Goal: Task Accomplishment & Management: Manage account settings

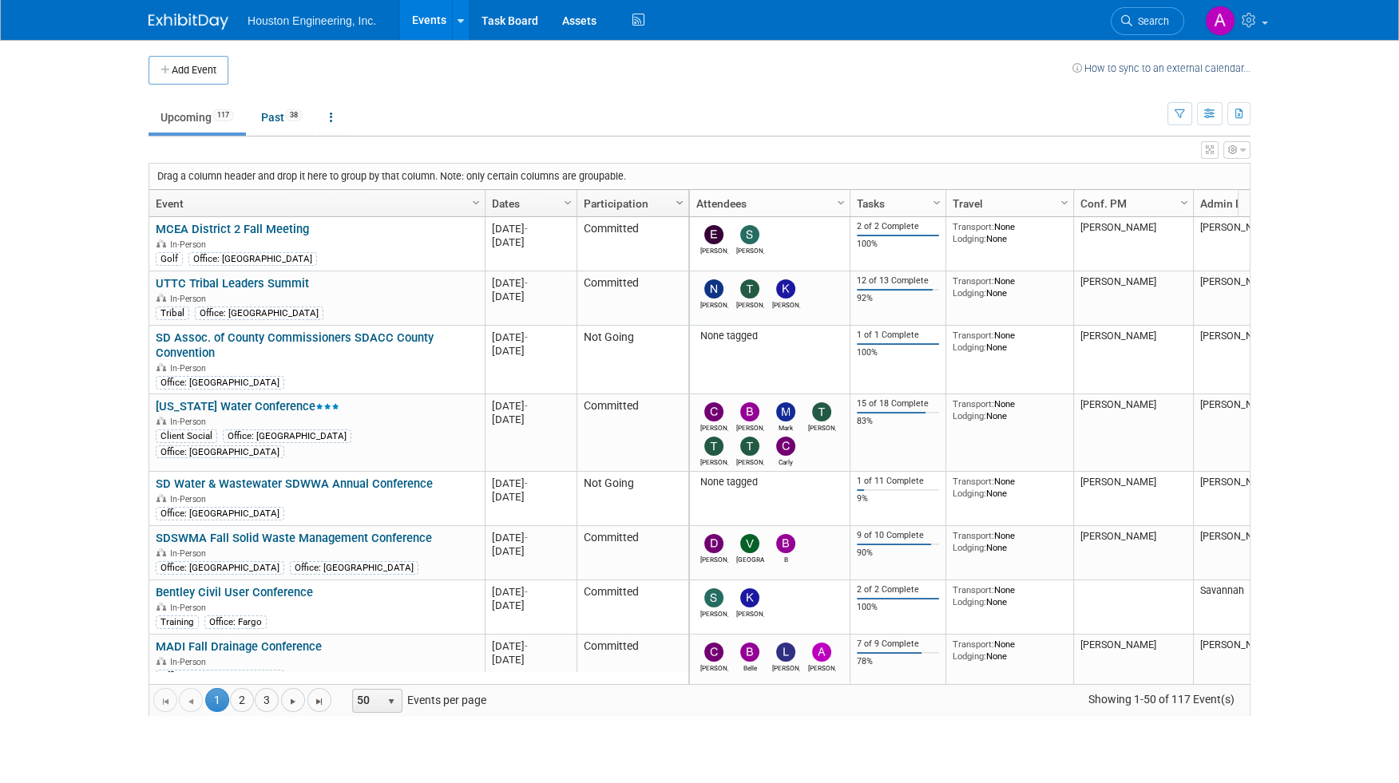
click at [674, 201] on span "Column Settings" at bounding box center [679, 202] width 13 height 13
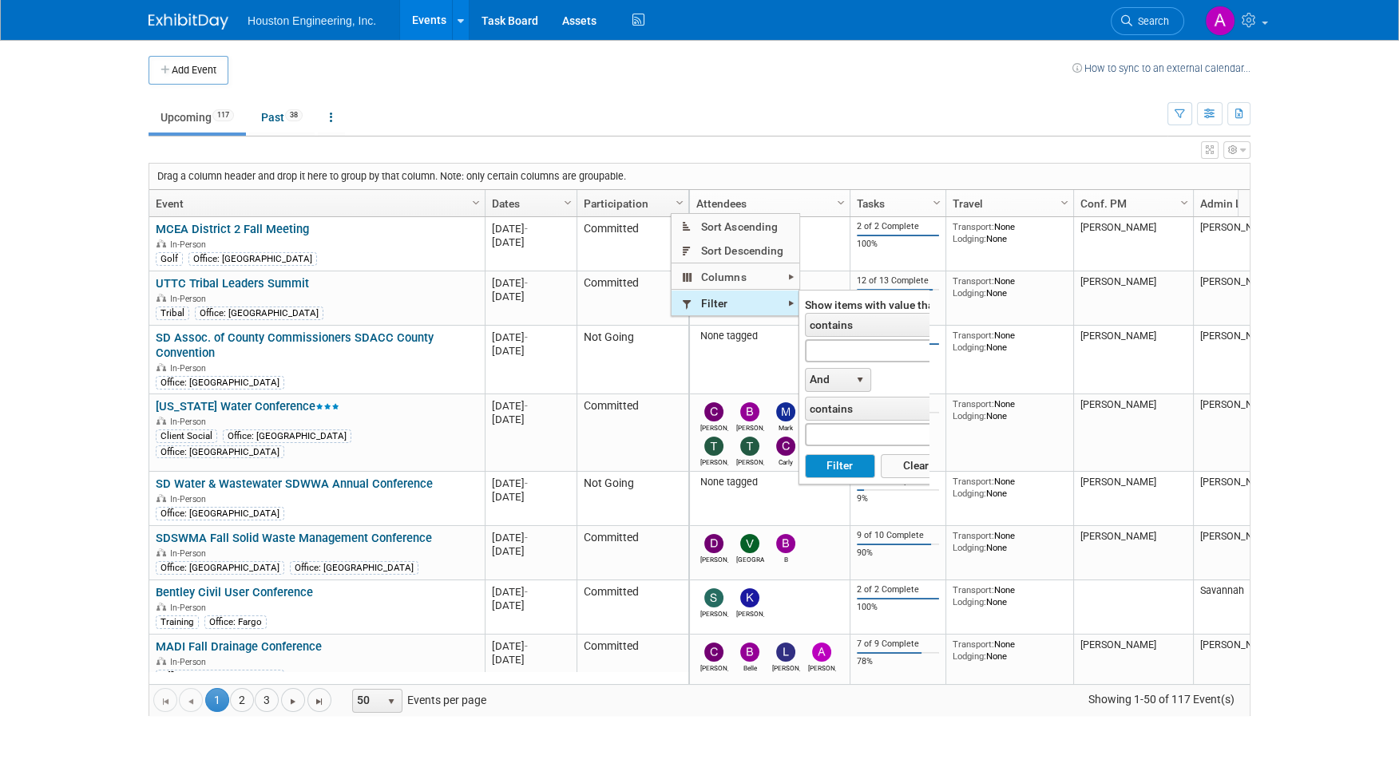
click at [722, 304] on span "Filter" at bounding box center [736, 303] width 128 height 25
click at [835, 350] on input "text" at bounding box center [877, 350] width 145 height 23
click at [805, 454] on button "Filter" at bounding box center [839, 466] width 69 height 24
type input "committed"
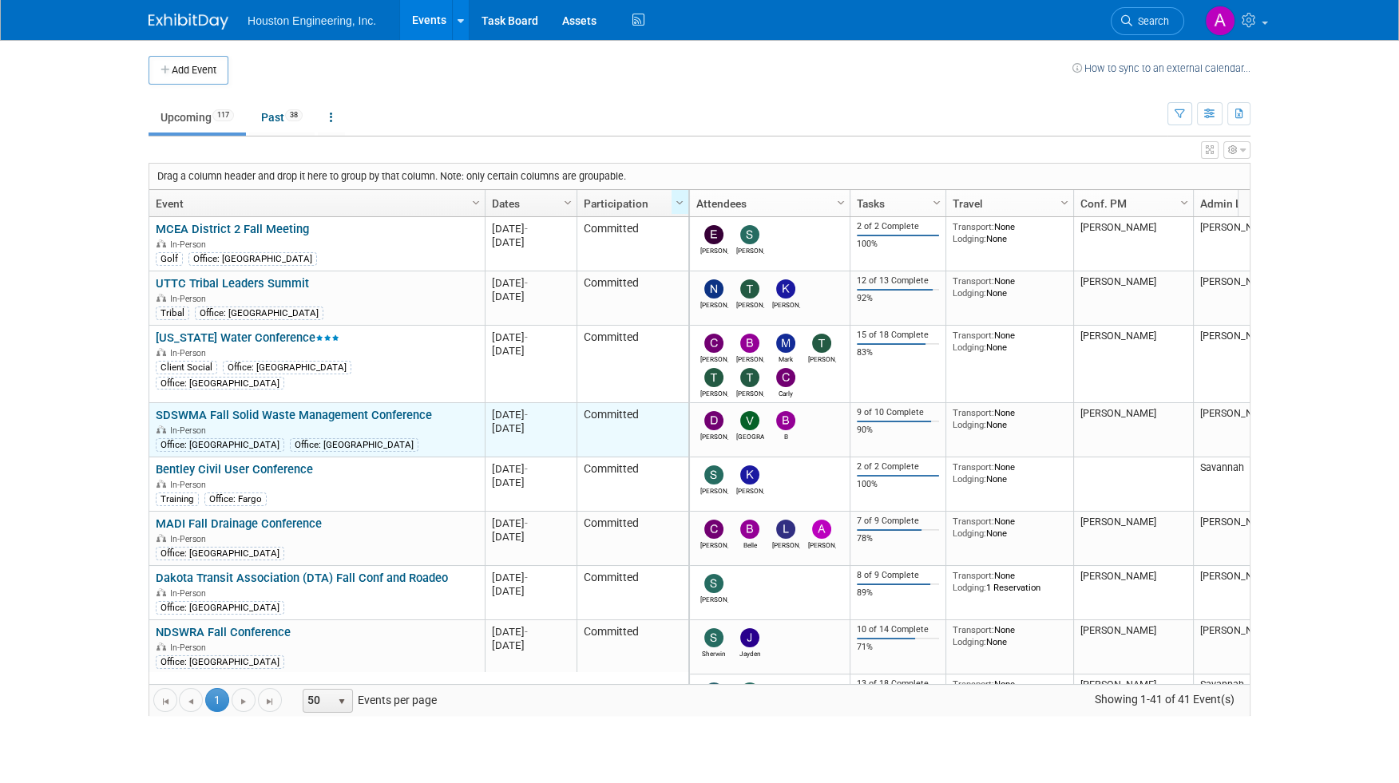
click at [368, 410] on link "SDSWMA Fall Solid Waste Management Conference" at bounding box center [294, 415] width 276 height 14
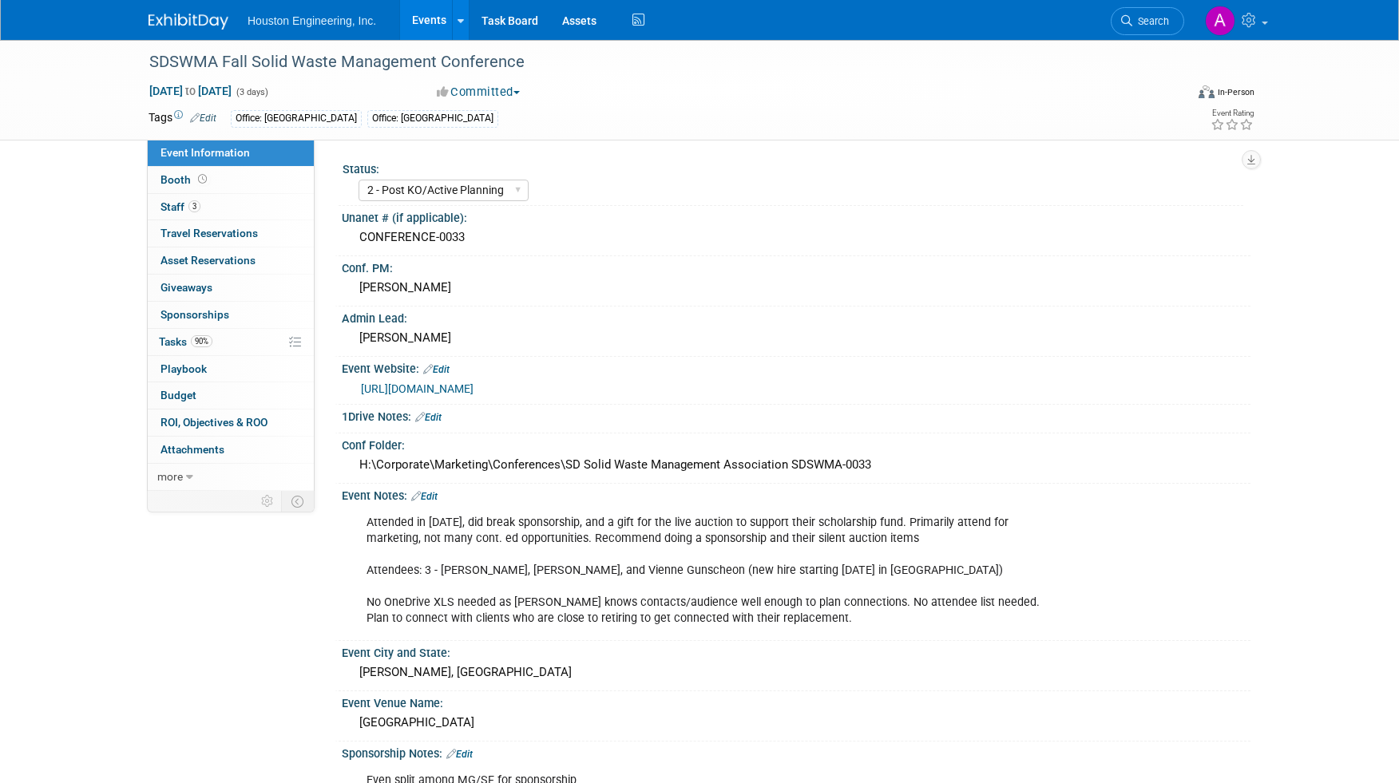
select select "2 - Post KO/Active Planning"
select select "No"
select select "Multi-sector/Any/All"
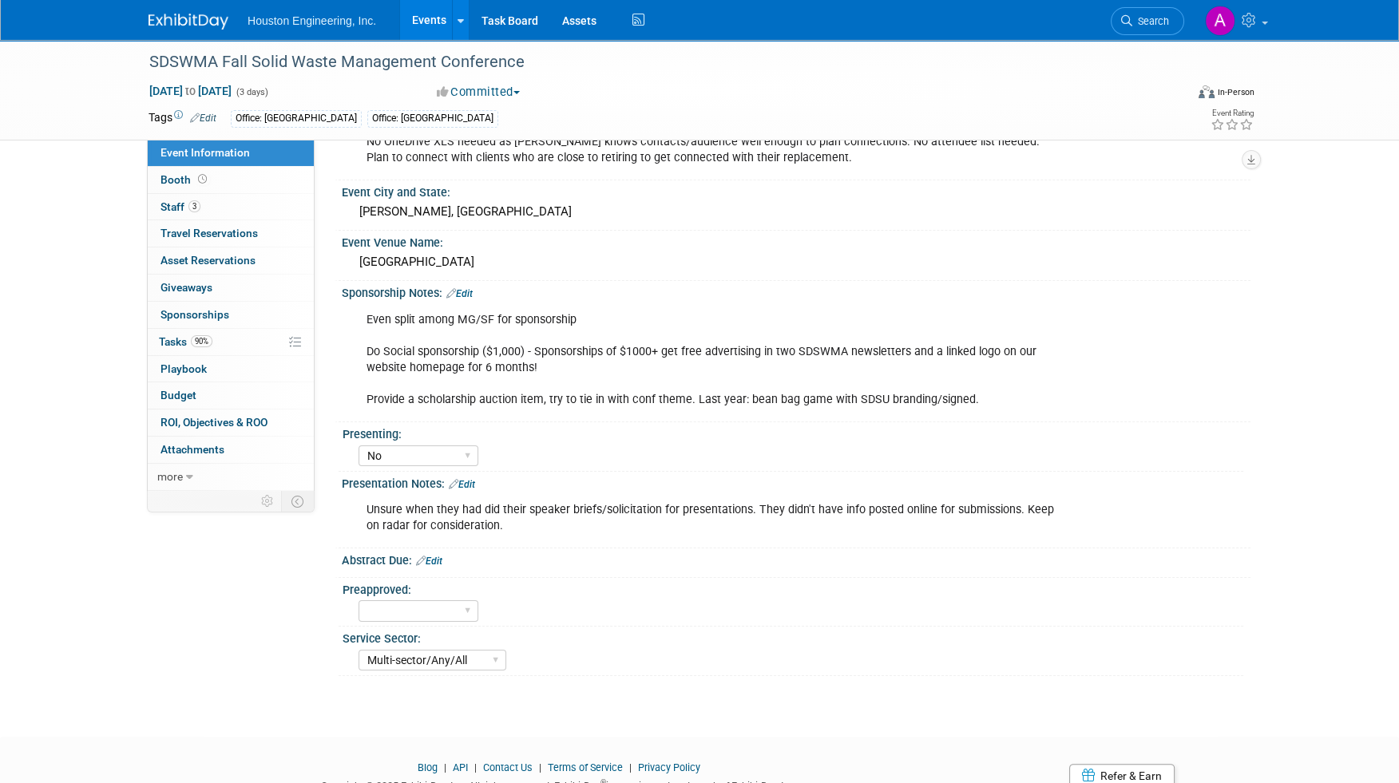
scroll to position [479, 0]
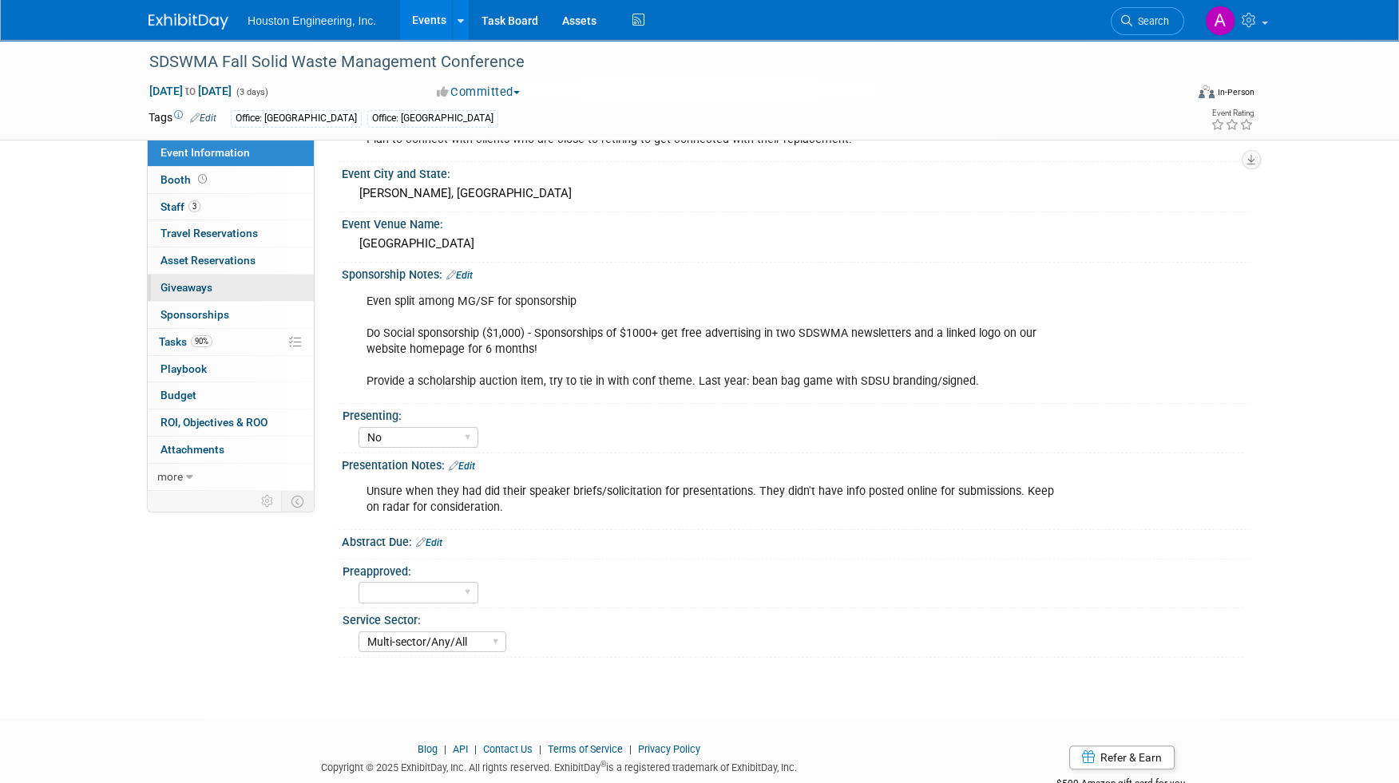
click at [197, 295] on link "0 Giveaways 0" at bounding box center [231, 288] width 166 height 26
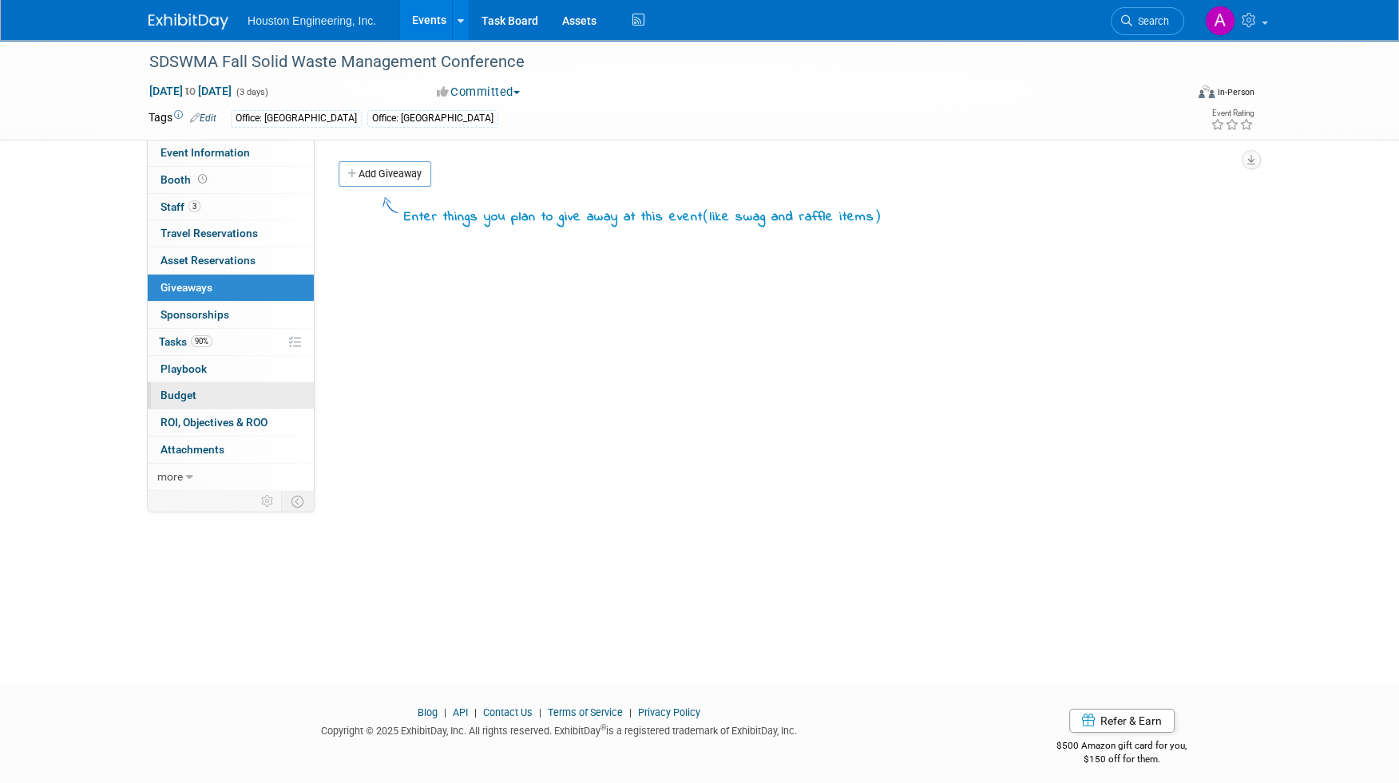
click at [188, 392] on span "Budget" at bounding box center [178, 395] width 36 height 13
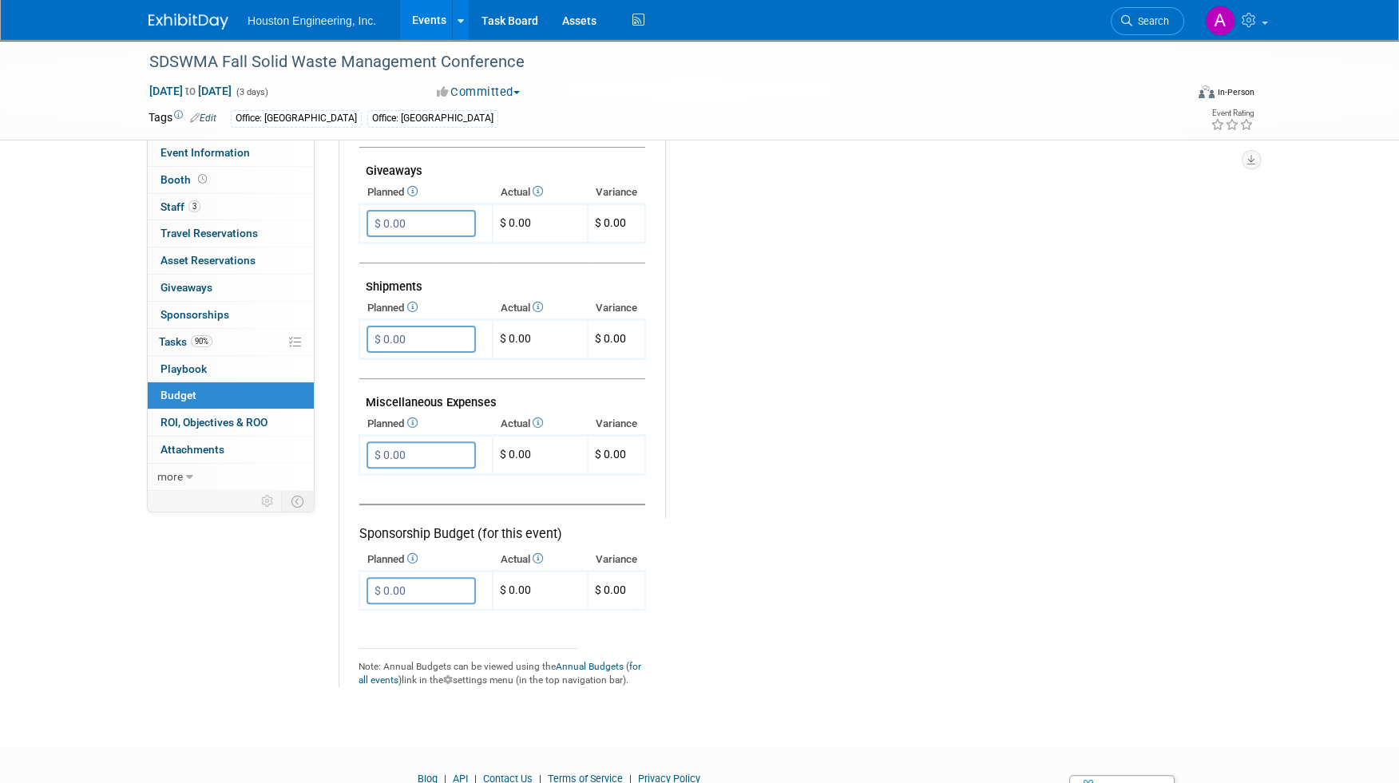
scroll to position [798, 0]
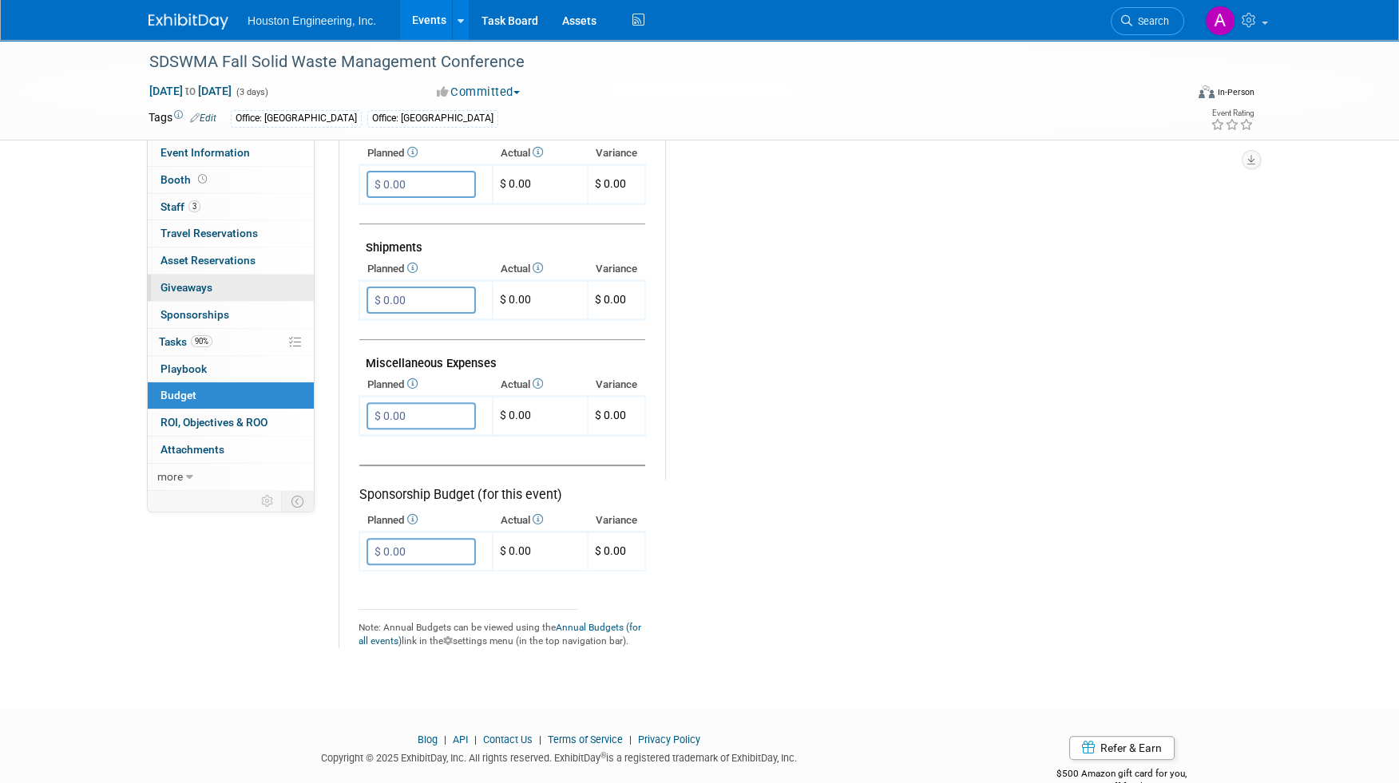
click at [204, 282] on span "Giveaways 0" at bounding box center [186, 287] width 52 height 13
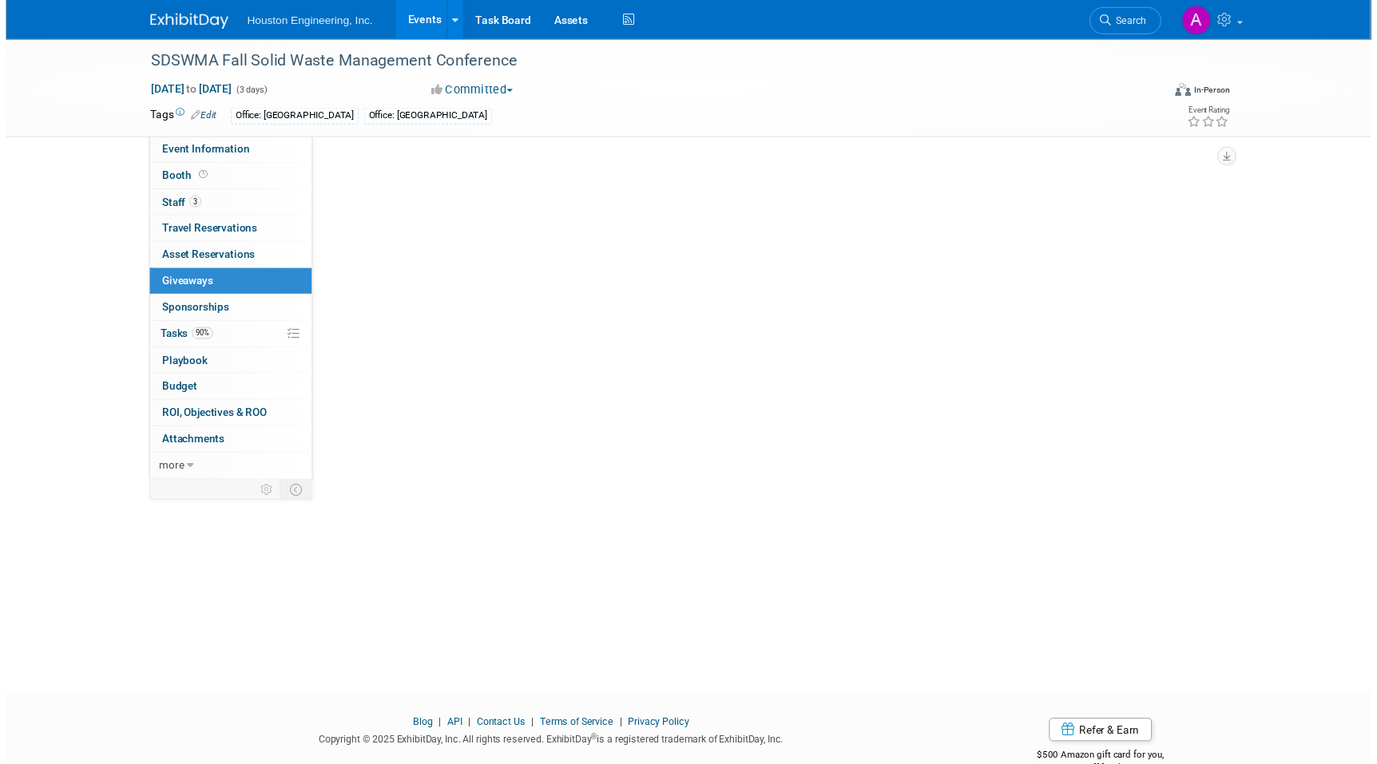
scroll to position [0, 0]
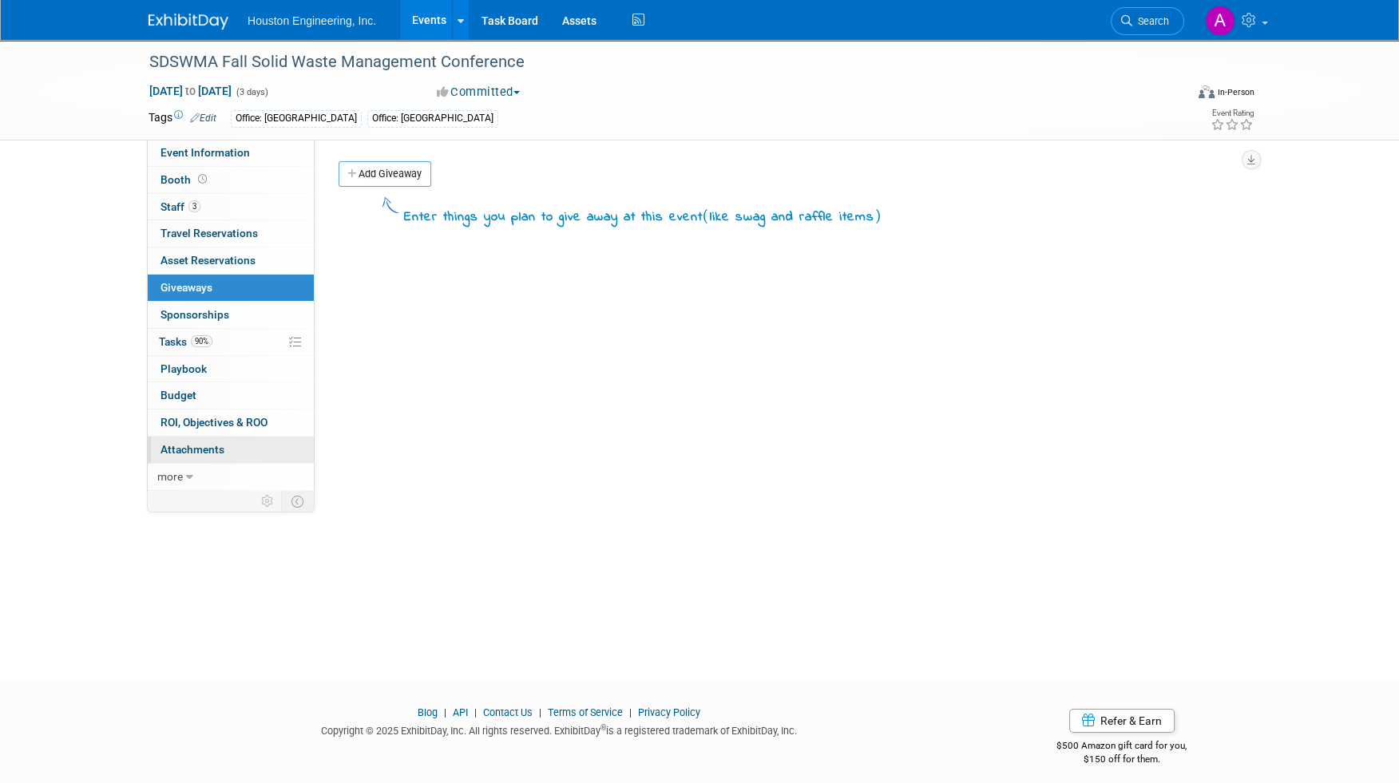
click at [216, 444] on span "Attachments 0" at bounding box center [192, 449] width 64 height 13
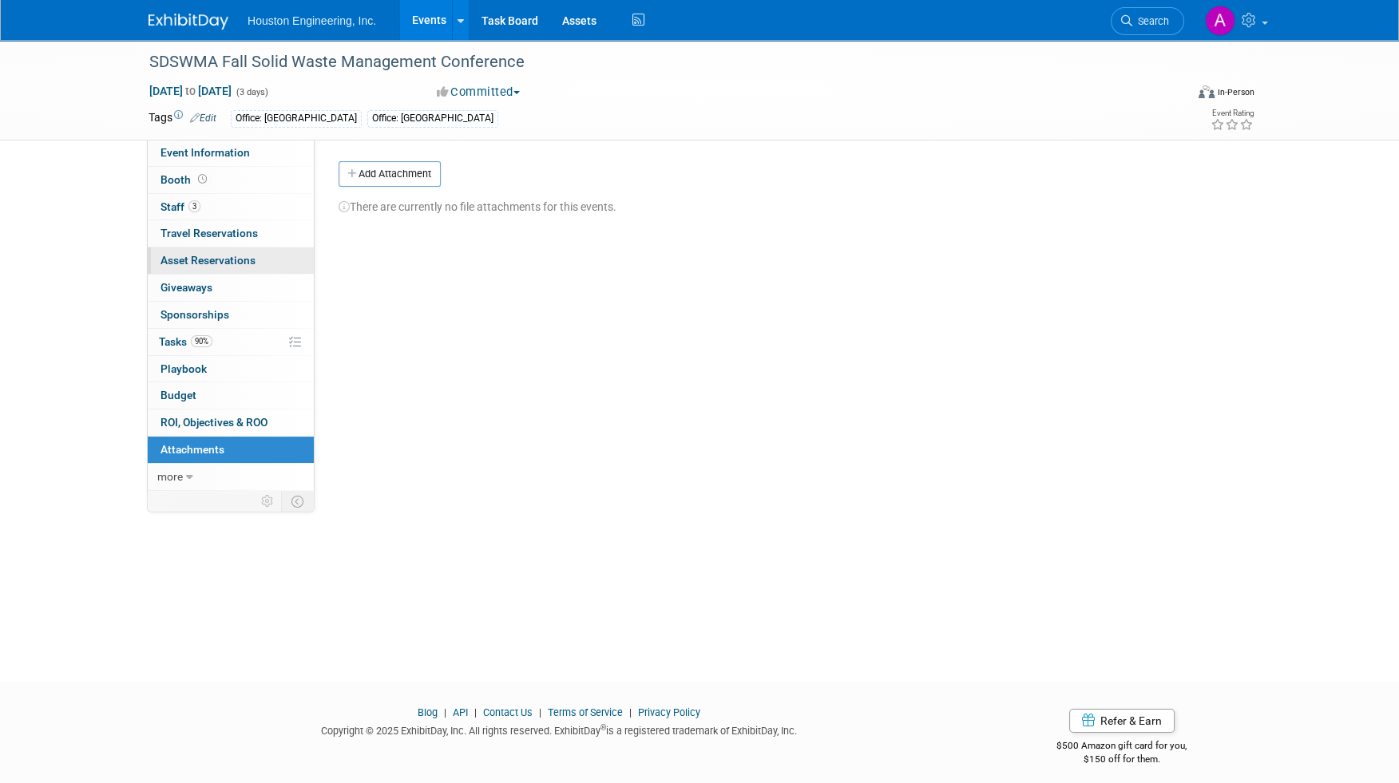
click at [218, 255] on span "Asset Reservations 0" at bounding box center [207, 260] width 95 height 13
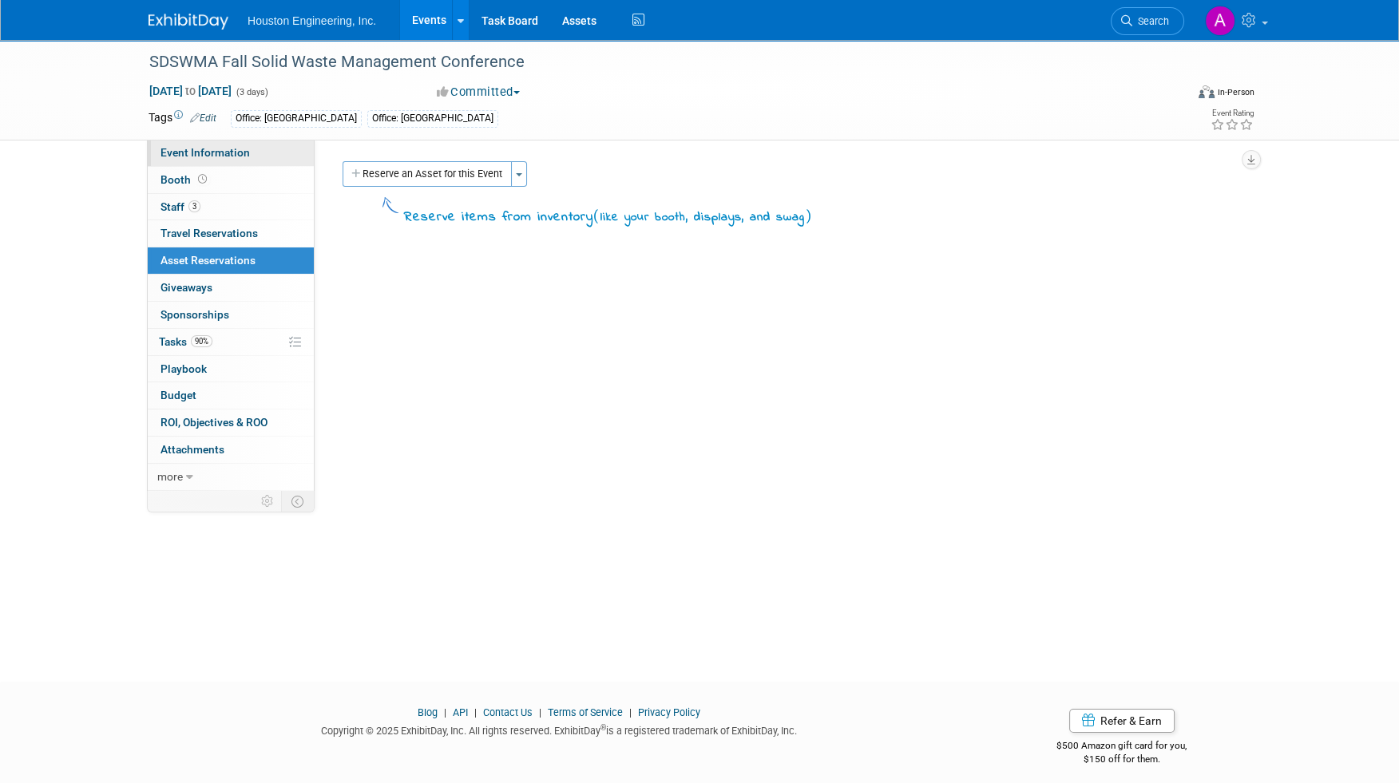
click at [205, 151] on span "Event Information" at bounding box center [204, 152] width 89 height 13
select select "2 - Post KO/Active Planning"
select select "No"
select select "Multi-sector/Any/All"
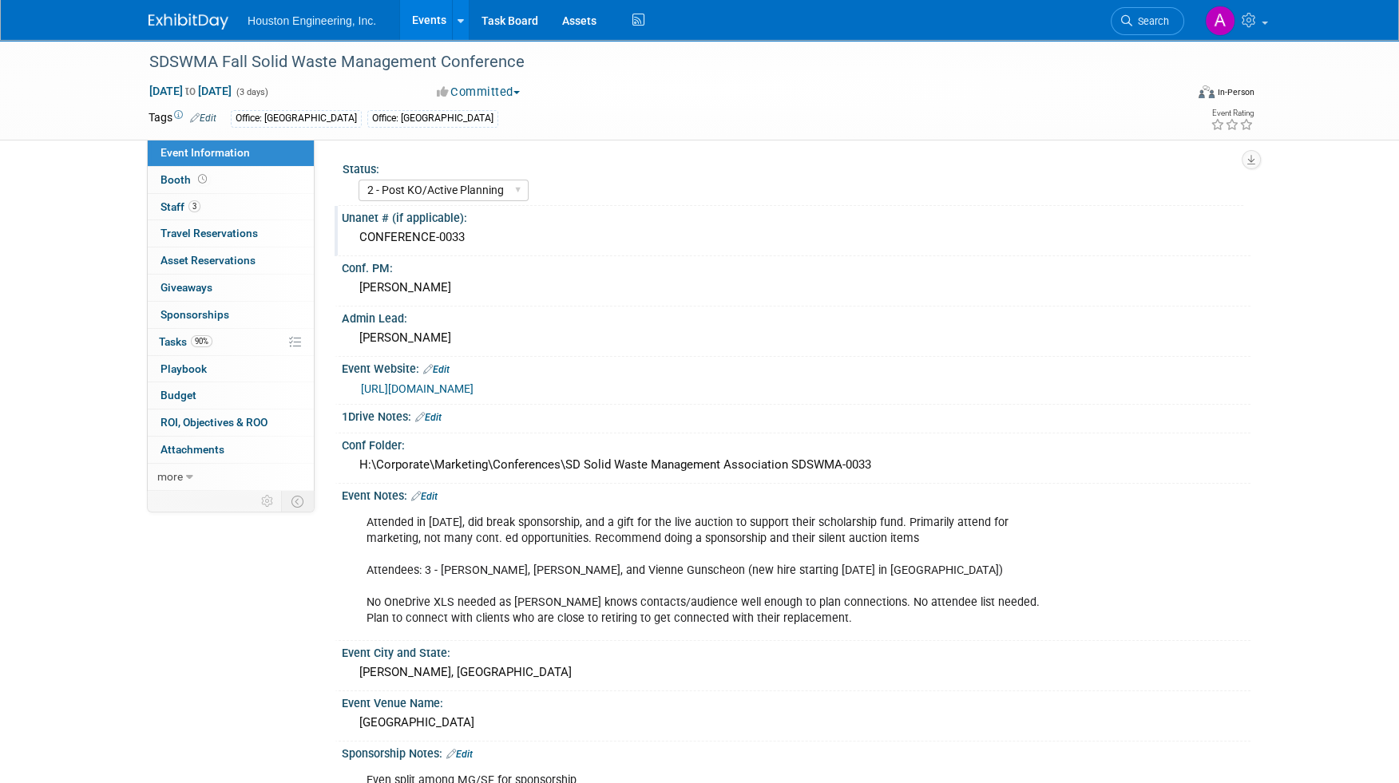
drag, startPoint x: 468, startPoint y: 237, endPoint x: 356, endPoint y: 245, distance: 112.1
click at [356, 245] on div "CONFERENCE-0033" at bounding box center [796, 237] width 885 height 25
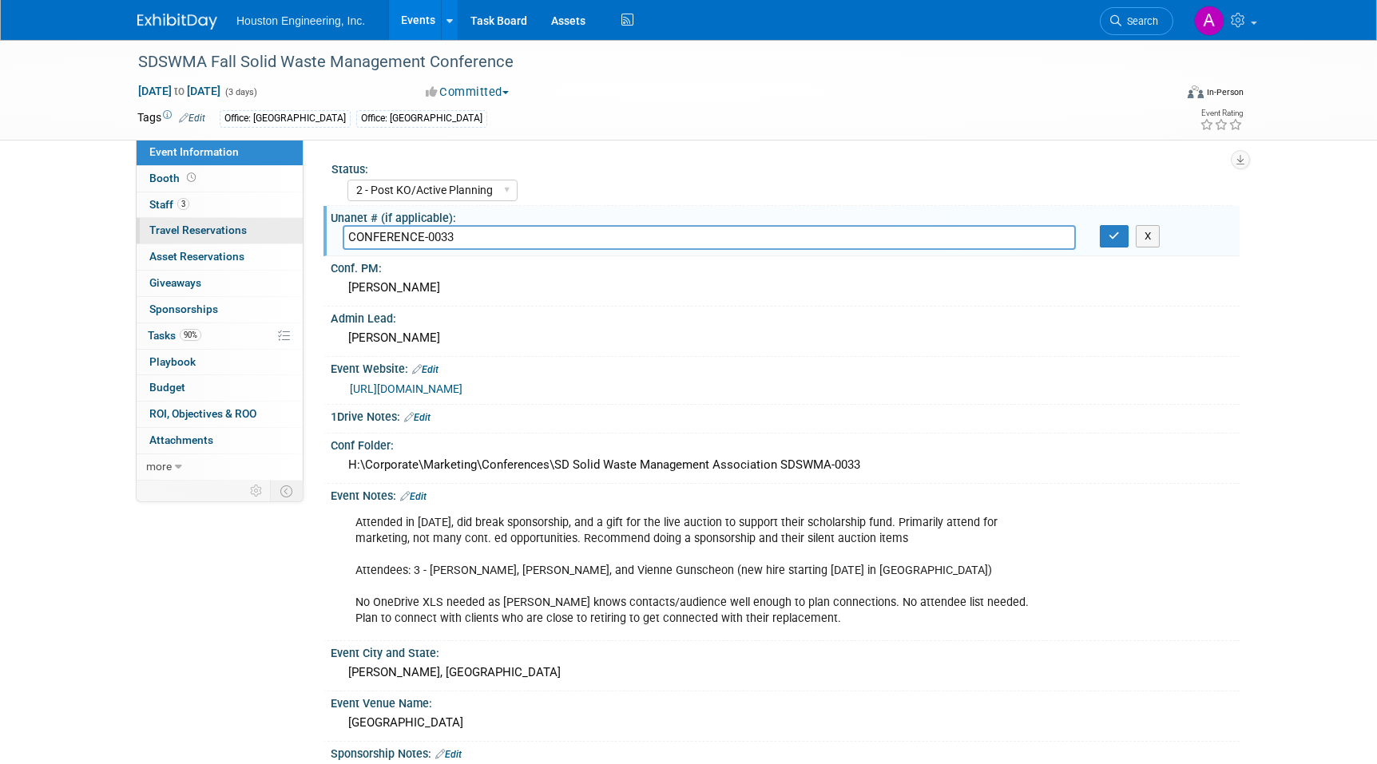
drag, startPoint x: 476, startPoint y: 244, endPoint x: 295, endPoint y: 243, distance: 181.3
click at [295, 243] on div "Event Information Event Info Booth Booth 3 Staff 3 Staff 0 Travel Reservations …" at bounding box center [688, 588] width 1126 height 1097
drag, startPoint x: 772, startPoint y: 464, endPoint x: 554, endPoint y: 457, distance: 218.1
click at [554, 457] on div "H:\Corporate\Marketing\Conferences\SD Solid Waste Management Association SDSWMA…" at bounding box center [785, 465] width 885 height 25
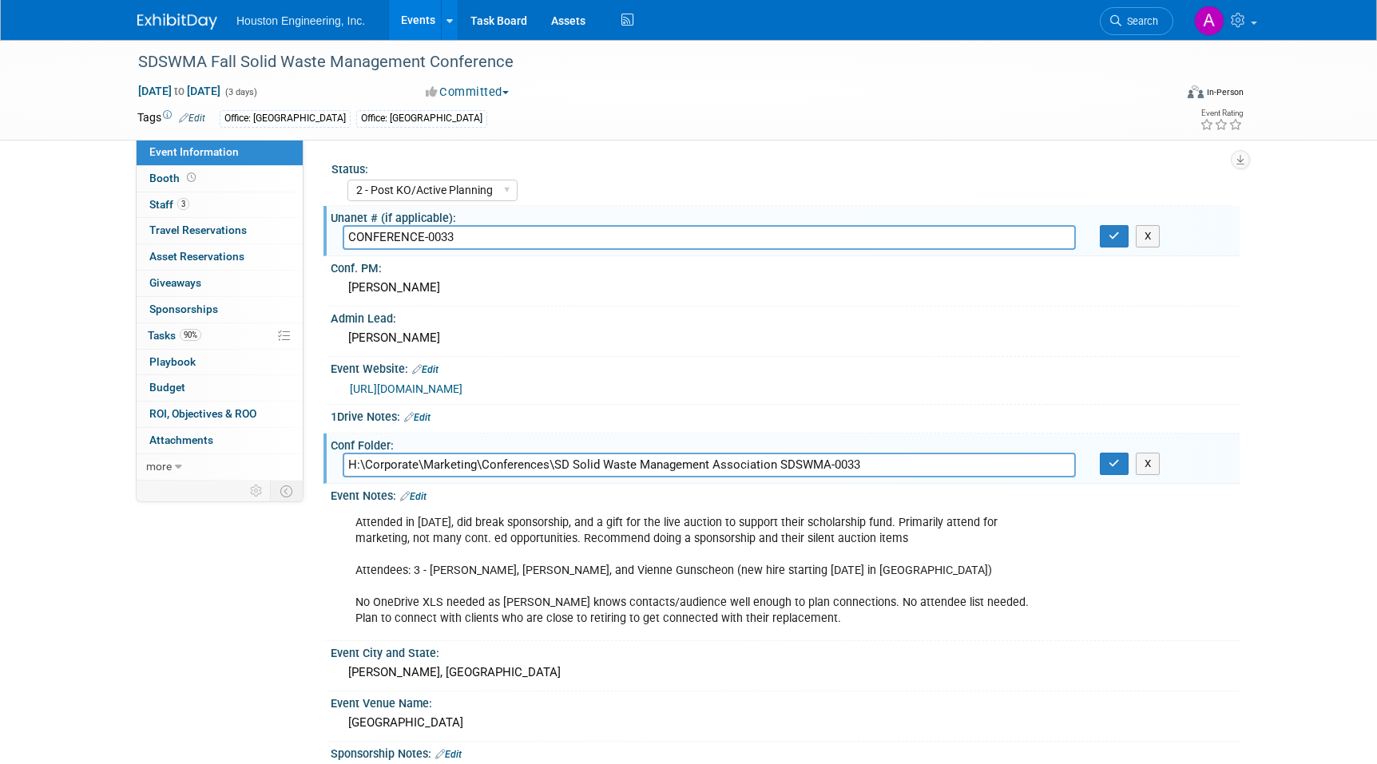
click at [632, 463] on input "H:\Corporate\Marketing\Conferences\SD Solid Waste Management Association SDSWMA…" at bounding box center [709, 465] width 733 height 25
drag, startPoint x: 773, startPoint y: 462, endPoint x: 555, endPoint y: 458, distance: 218.0
click at [555, 458] on input "H:\Corporate\Marketing\Conferences\SD Solid Waste Management Association SDSWMA…" at bounding box center [709, 465] width 733 height 25
